Goal: Task Accomplishment & Management: Manage account settings

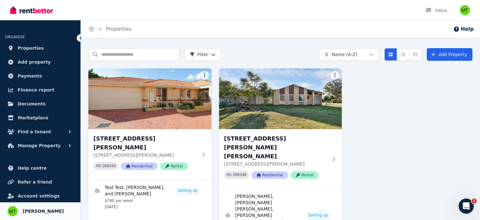
scroll to position [26, 0]
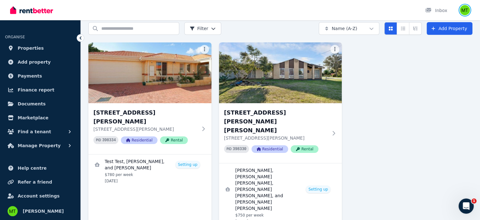
click at [466, 13] on img "button" at bounding box center [465, 10] width 10 height 10
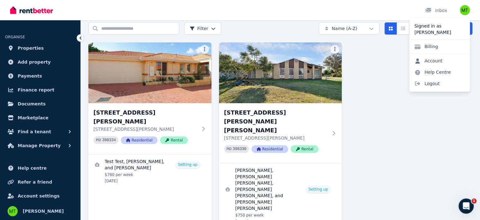
click at [433, 61] on link "Account" at bounding box center [429, 60] width 38 height 11
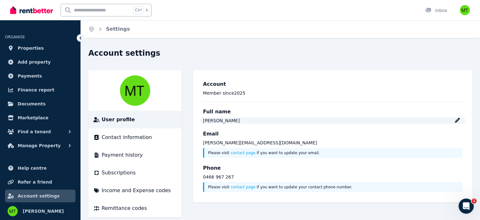
click at [460, 123] on div "[PERSON_NAME]" at bounding box center [333, 120] width 260 height 6
click at [136, 138] on span "Contact information" at bounding box center [127, 137] width 51 height 8
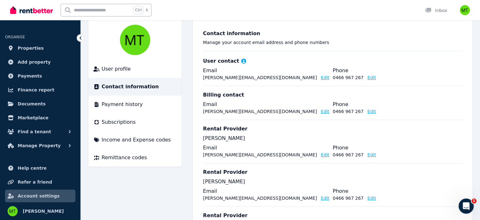
scroll to position [72, 0]
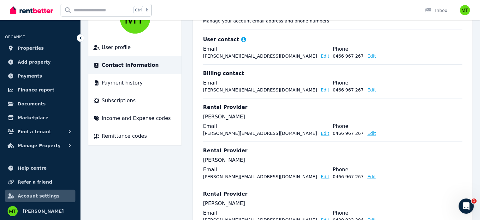
click at [321, 133] on button "Edit" at bounding box center [325, 133] width 9 height 6
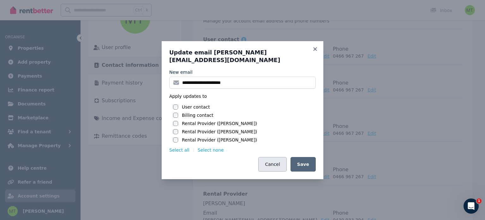
click at [281, 158] on button "Cancel" at bounding box center [272, 164] width 28 height 15
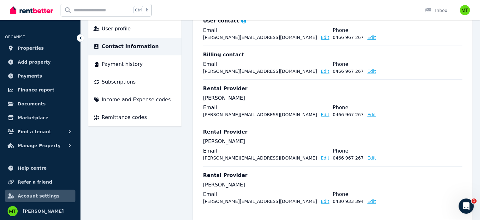
scroll to position [101, 0]
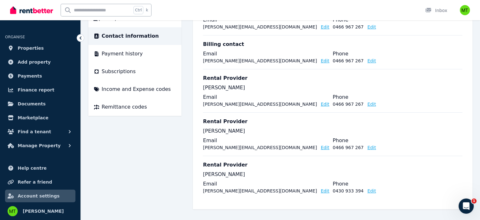
click at [321, 103] on button "Edit" at bounding box center [325, 104] width 9 height 6
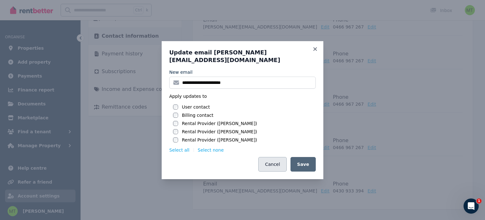
click at [273, 163] on button "Cancel" at bounding box center [272, 164] width 28 height 15
